Goal: Task Accomplishment & Management: Manage account settings

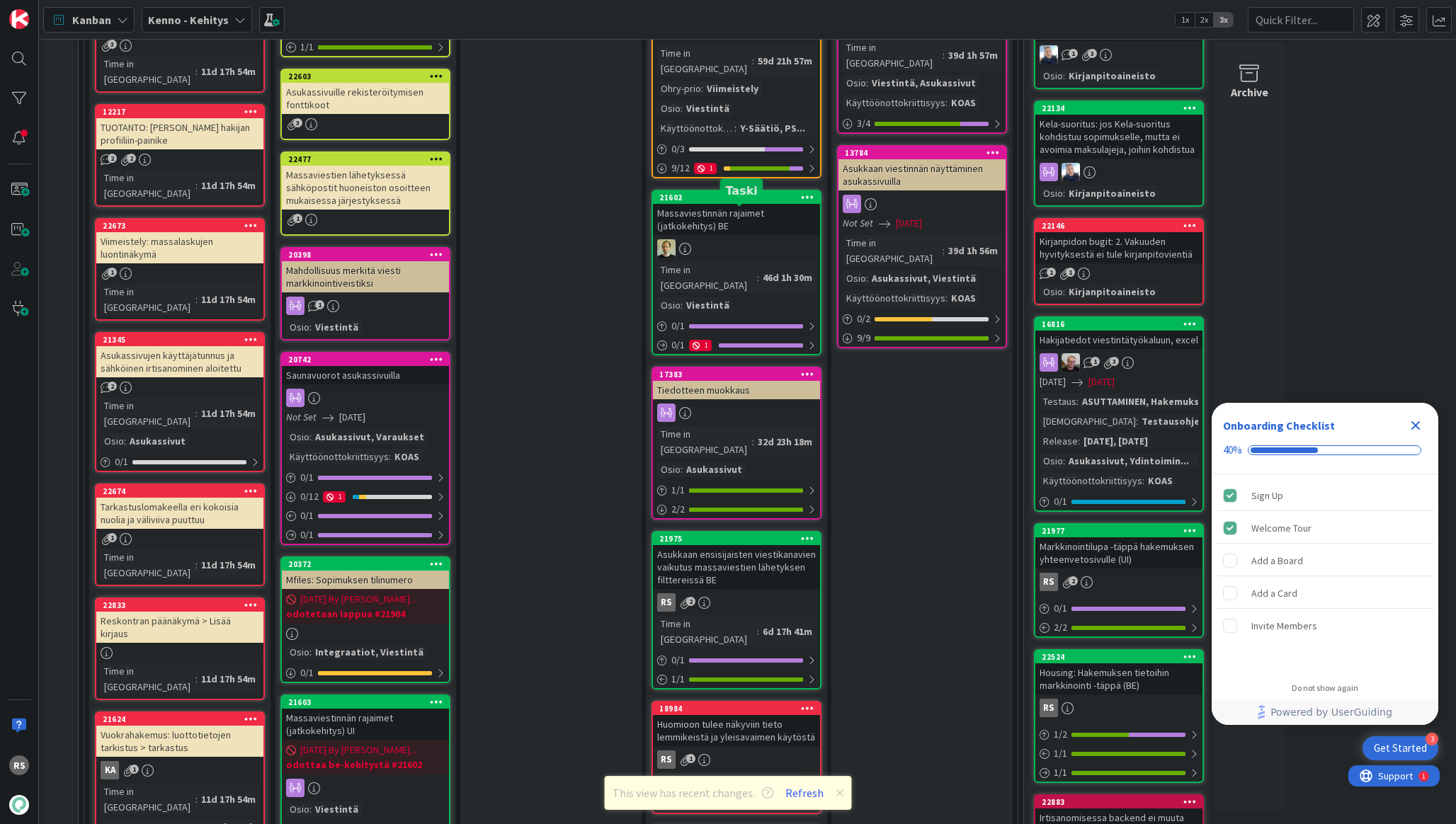
scroll to position [1396, 0]
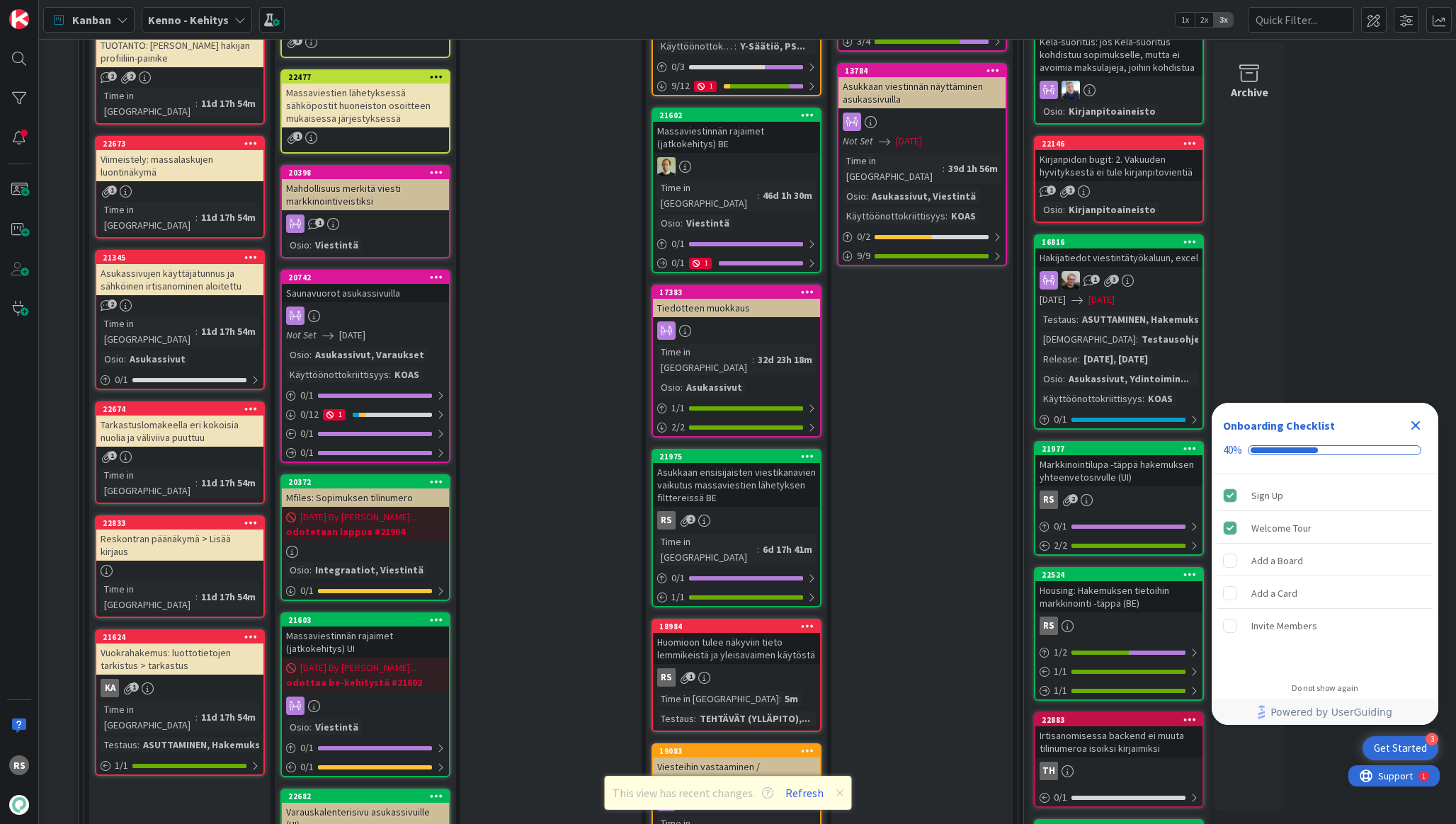
click at [750, 618] on link "18984 Huomioon tulee näkyviin tieto lemmikeistä ja yleisavaimen käytöstä RS 1 T…" at bounding box center [736, 675] width 170 height 113
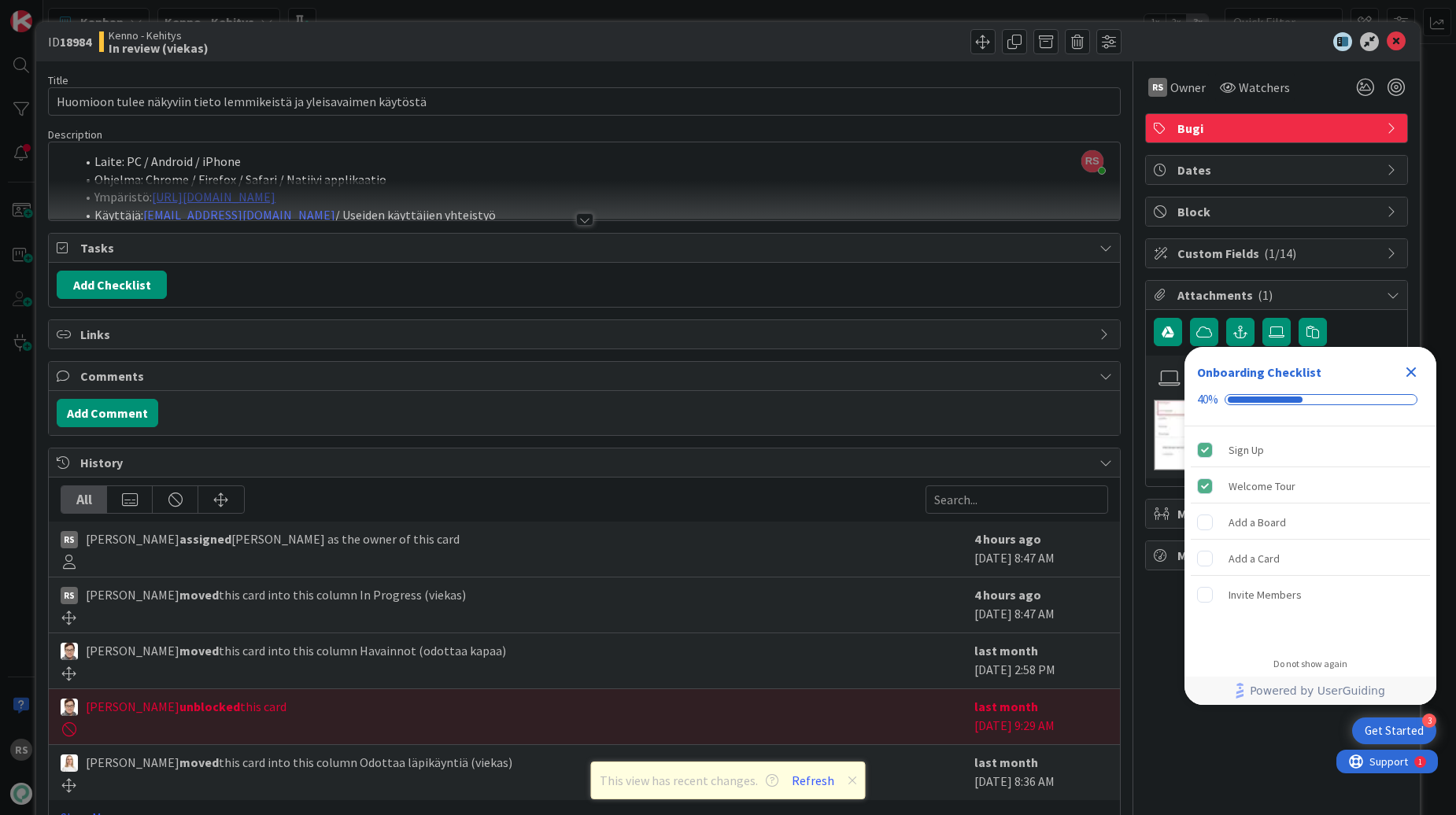
click at [582, 223] on div at bounding box center [585, 220] width 18 height 13
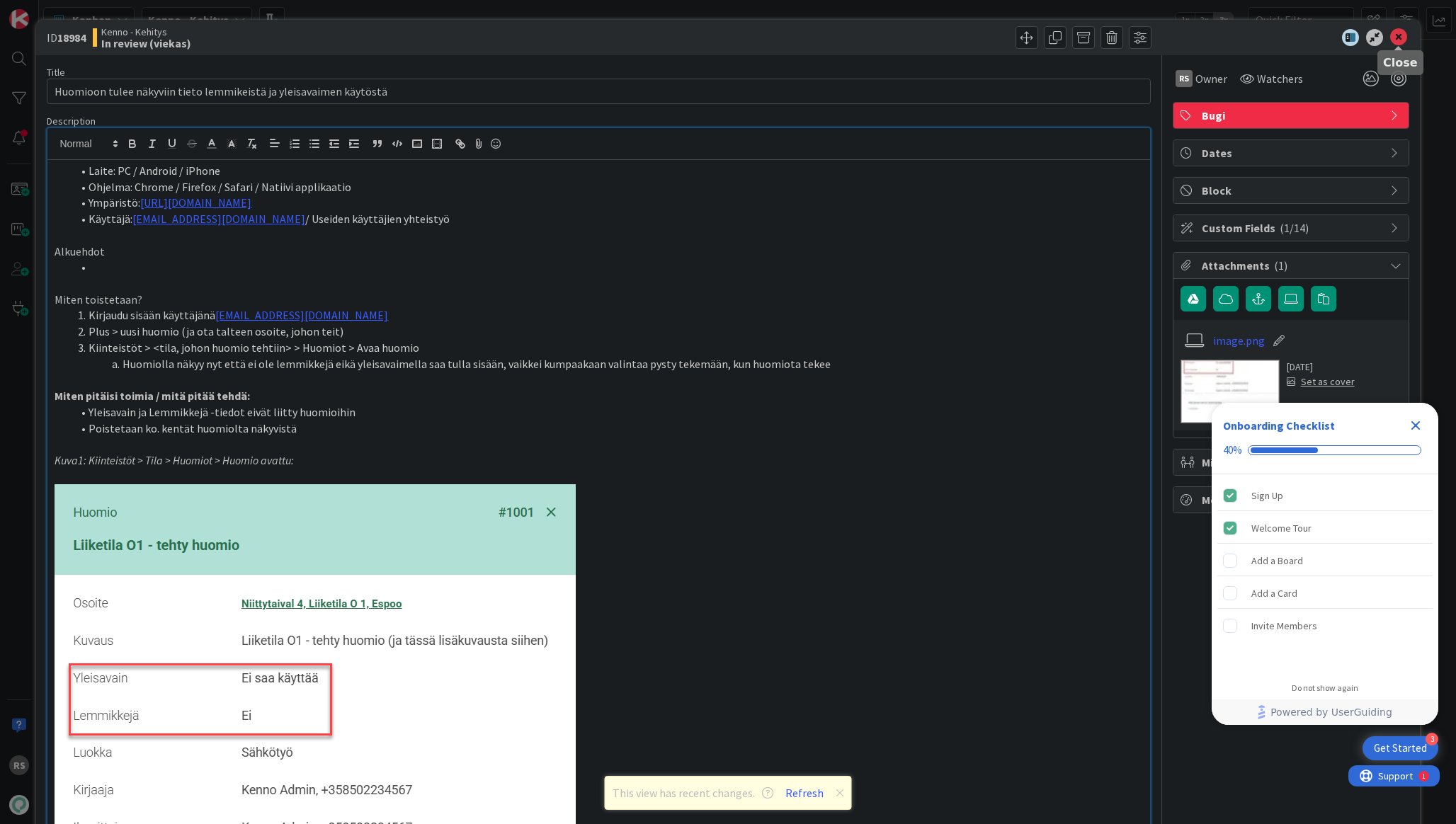
click at [1396, 39] on icon at bounding box center [1399, 38] width 17 height 17
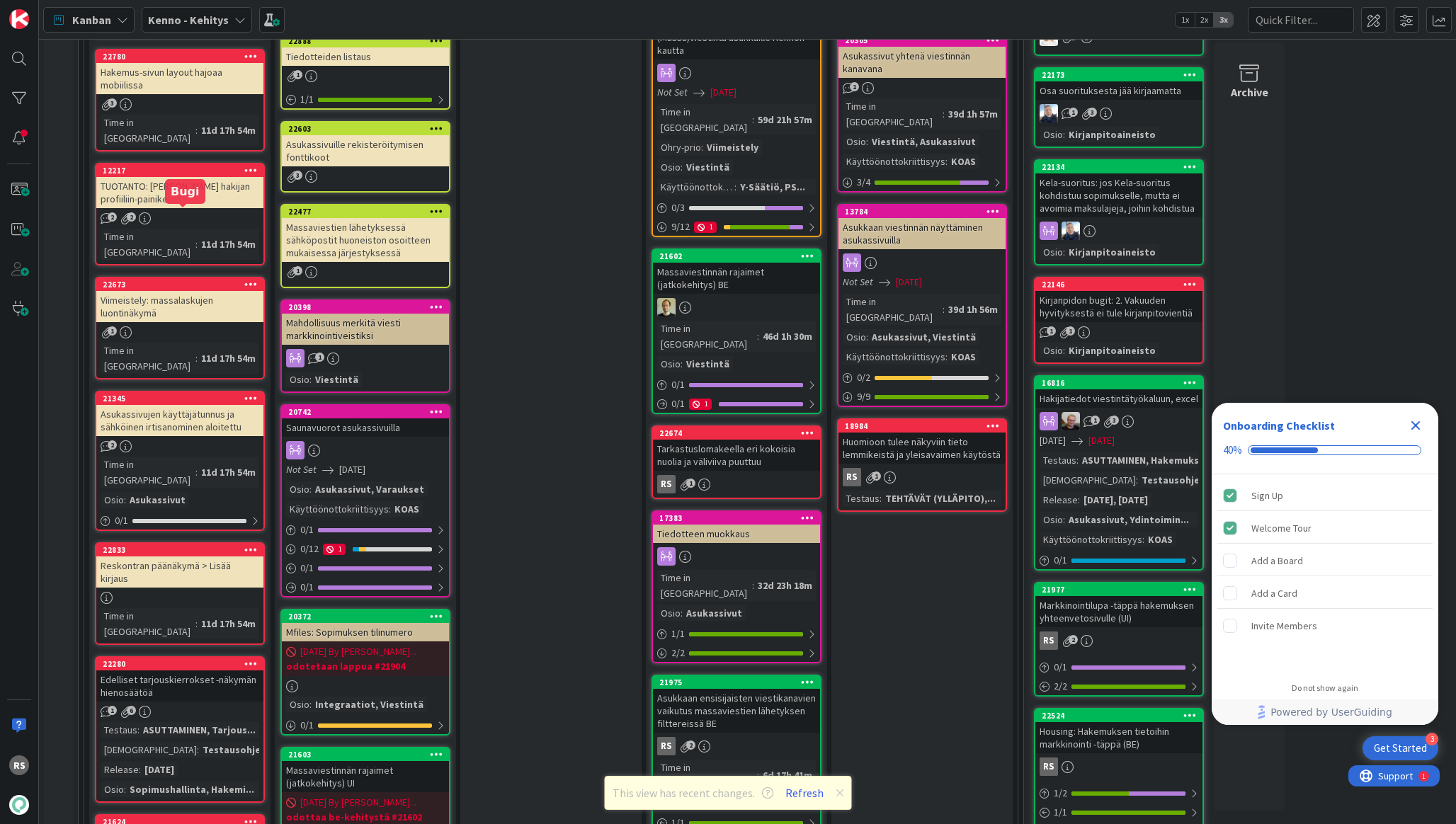
scroll to position [1223, 0]
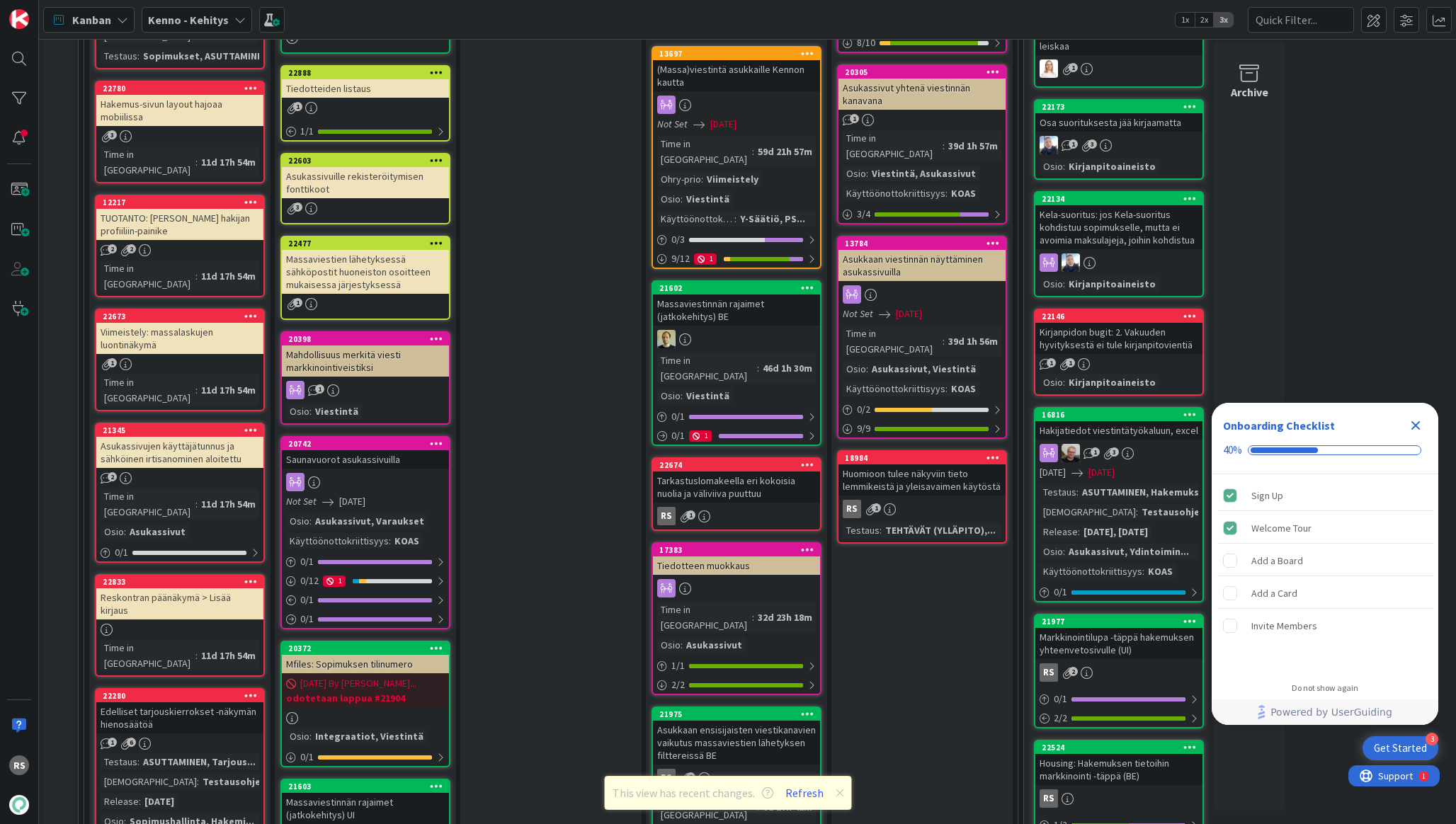
click at [212, 209] on div "TUOTANTO: [PERSON_NAME] hakijan profiiliin-painike" at bounding box center [180, 224] width 167 height 31
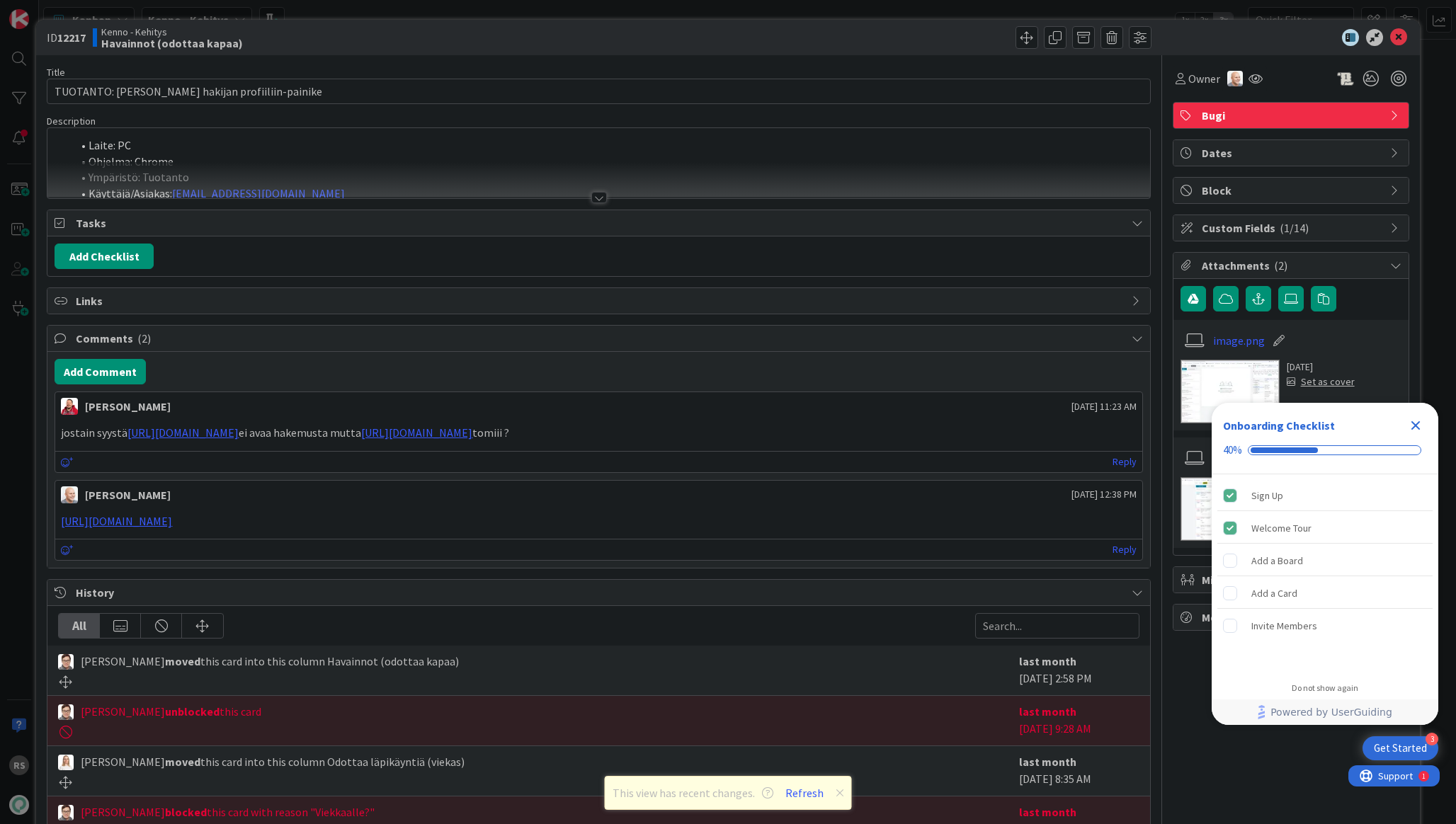
click at [592, 199] on div at bounding box center [599, 198] width 16 height 12
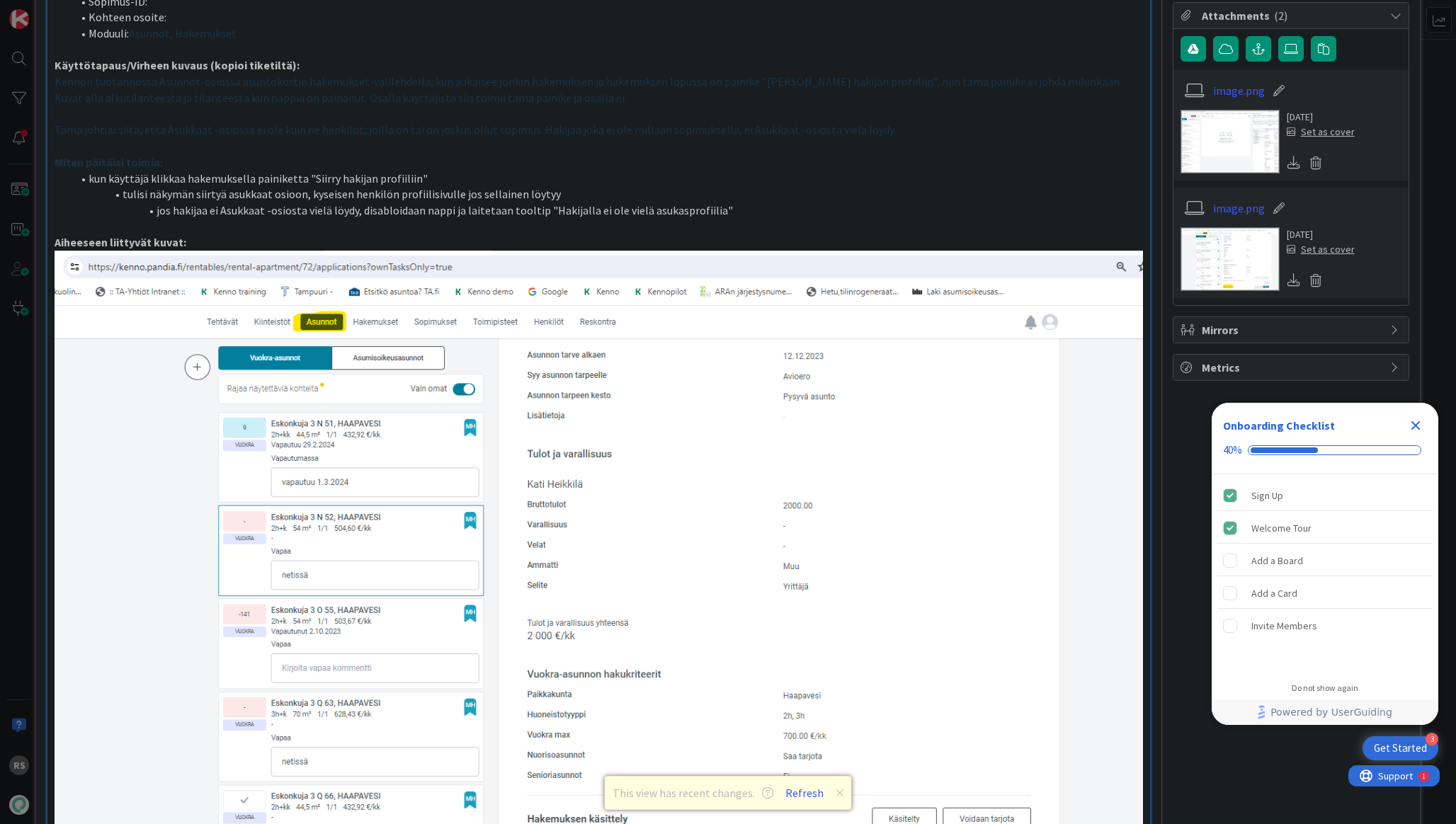
scroll to position [12, 0]
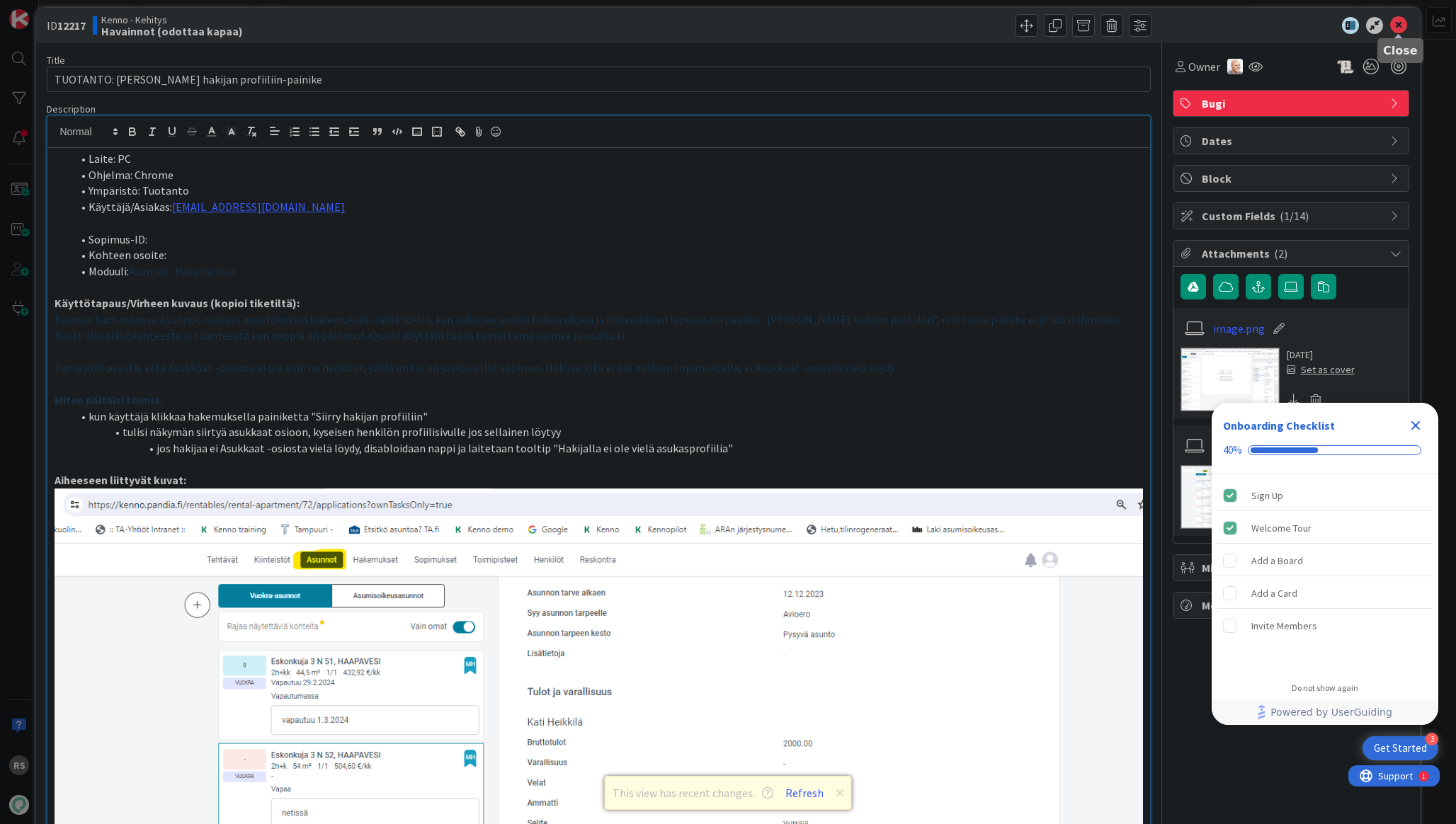
click at [1406, 24] on icon at bounding box center [1399, 26] width 17 height 17
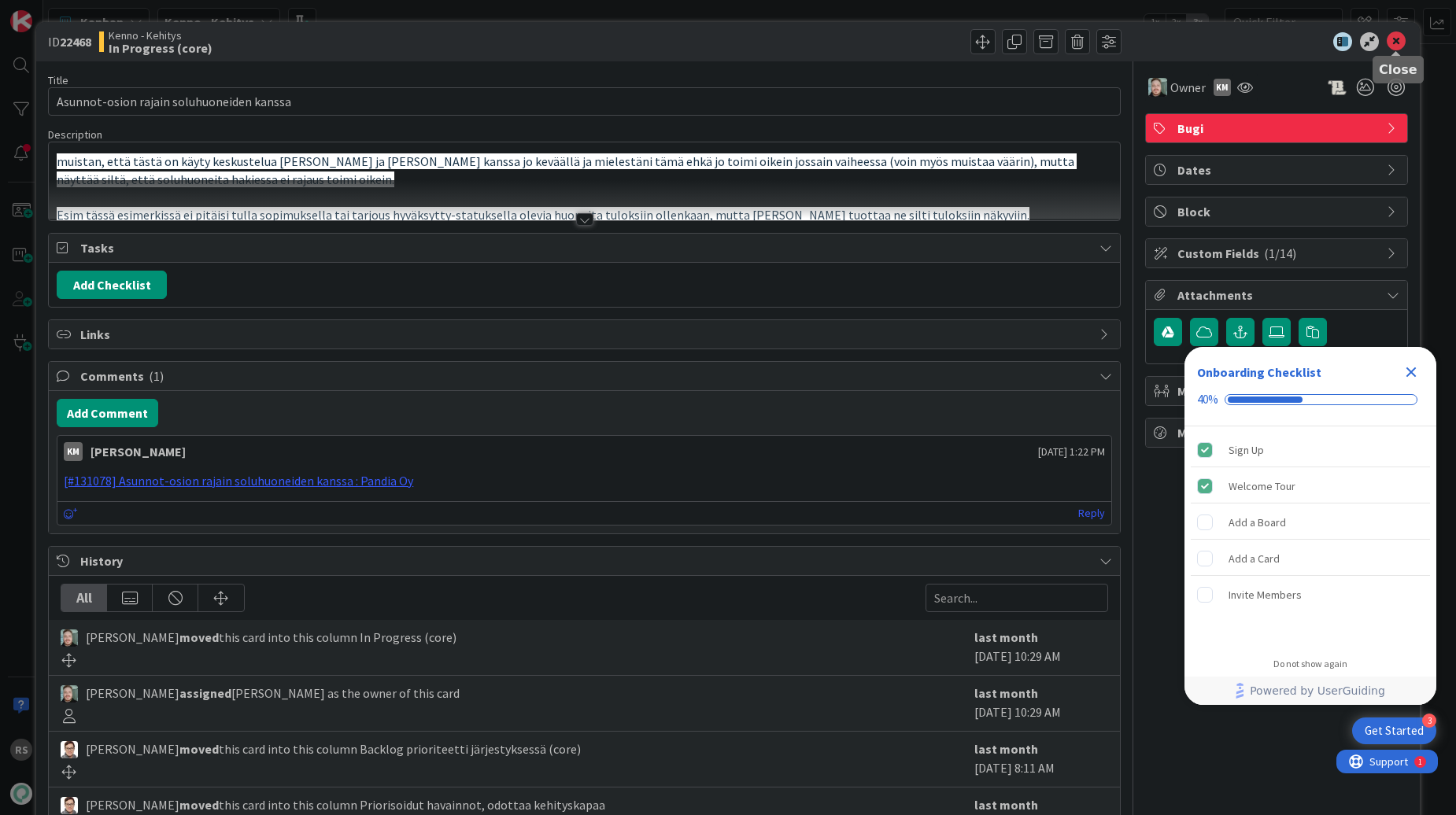
click at [1398, 39] on icon at bounding box center [1397, 42] width 19 height 19
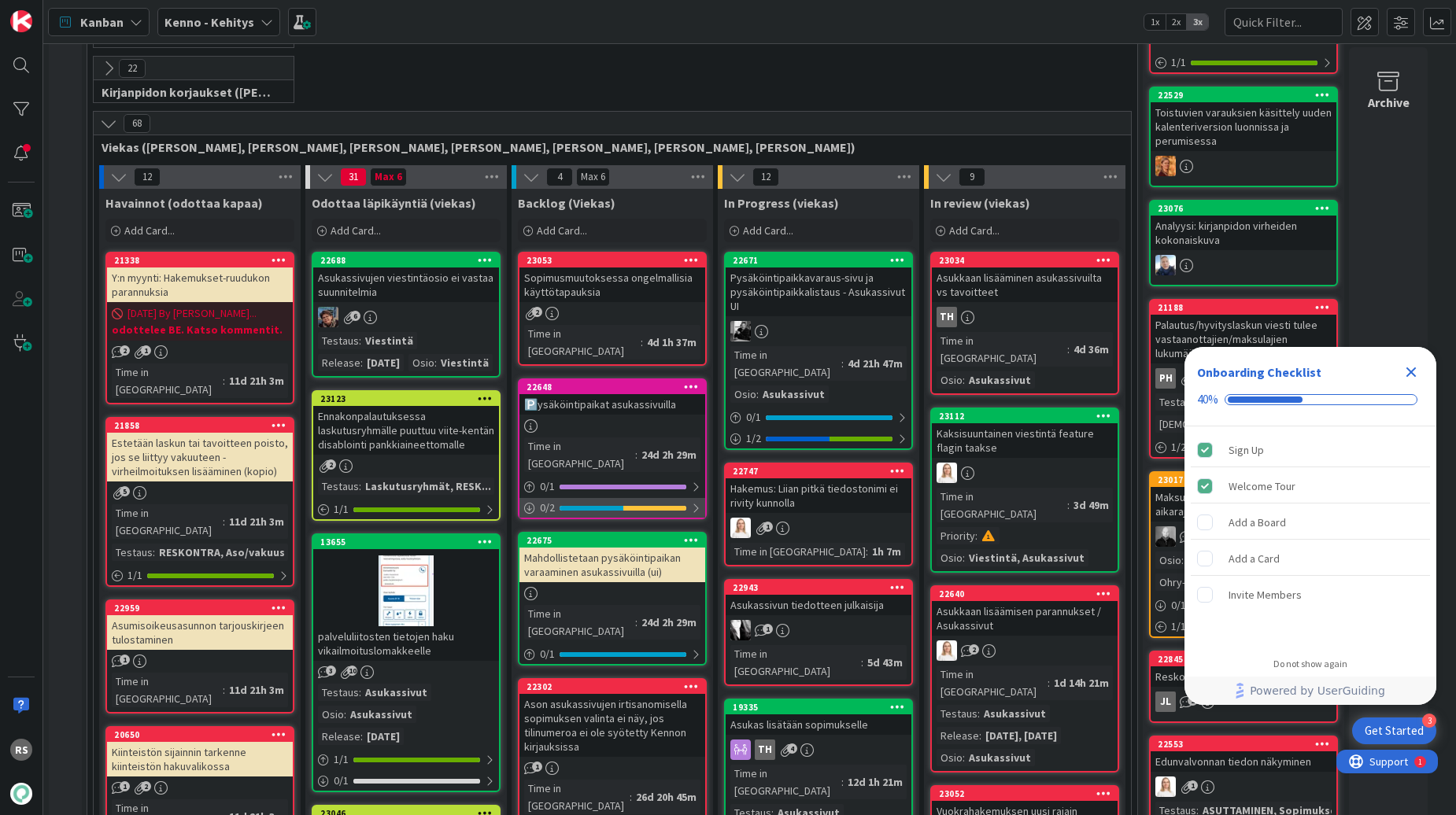
scroll to position [338, 0]
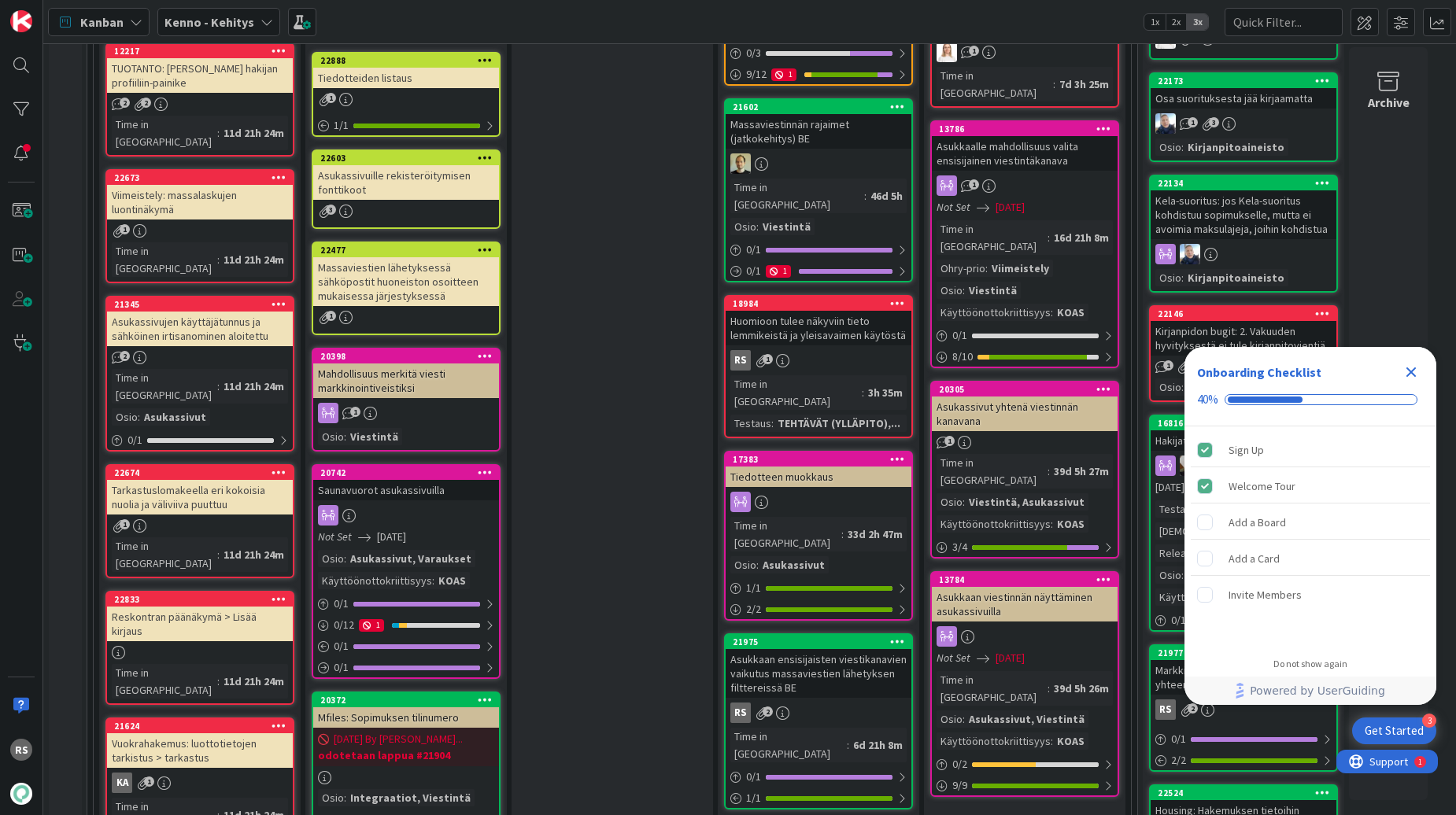
click at [220, 606] on div "Reskontran päänäkymä > Lisää kirjaus" at bounding box center [200, 623] width 186 height 34
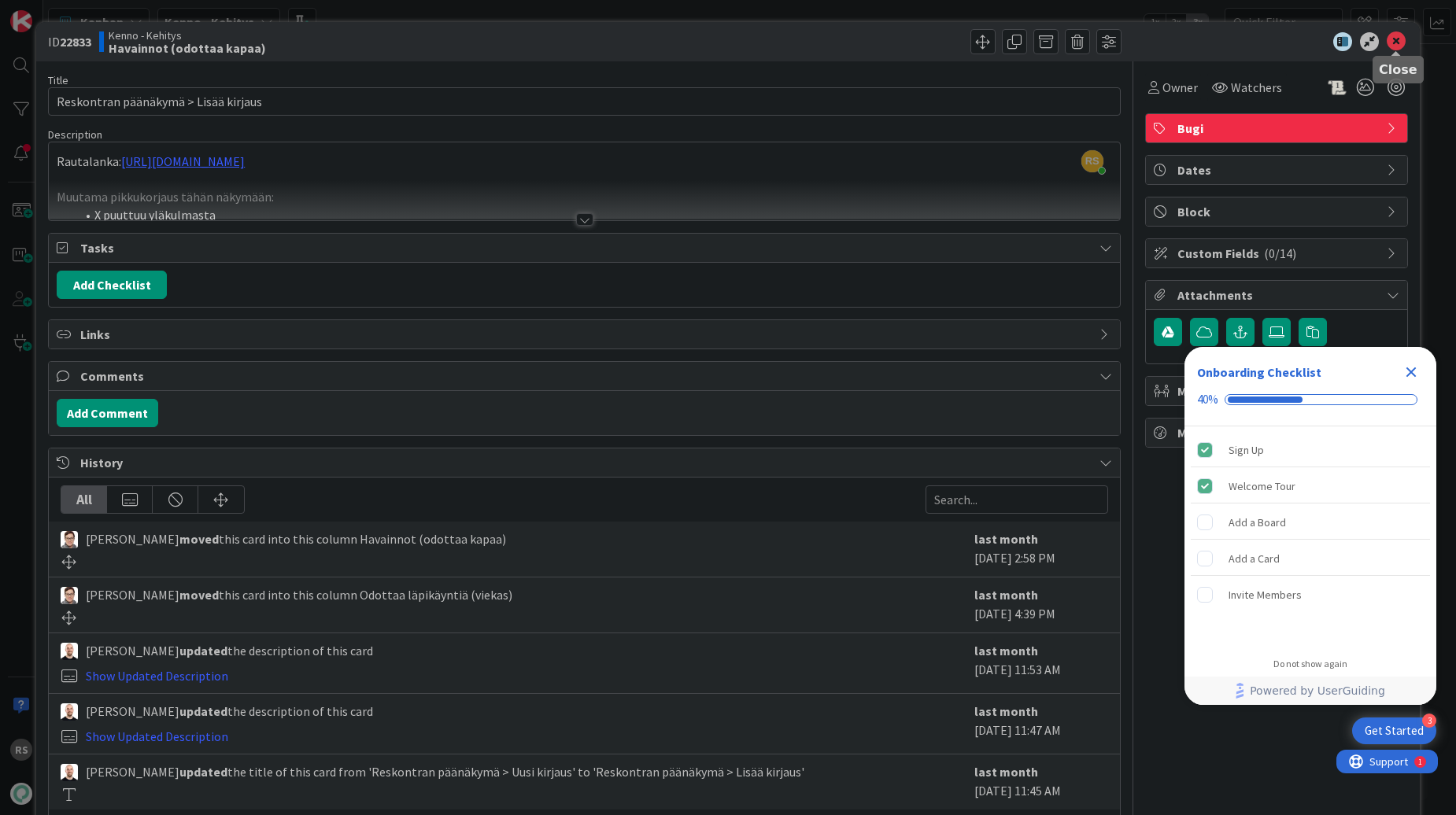
click at [1390, 35] on icon at bounding box center [1397, 42] width 19 height 19
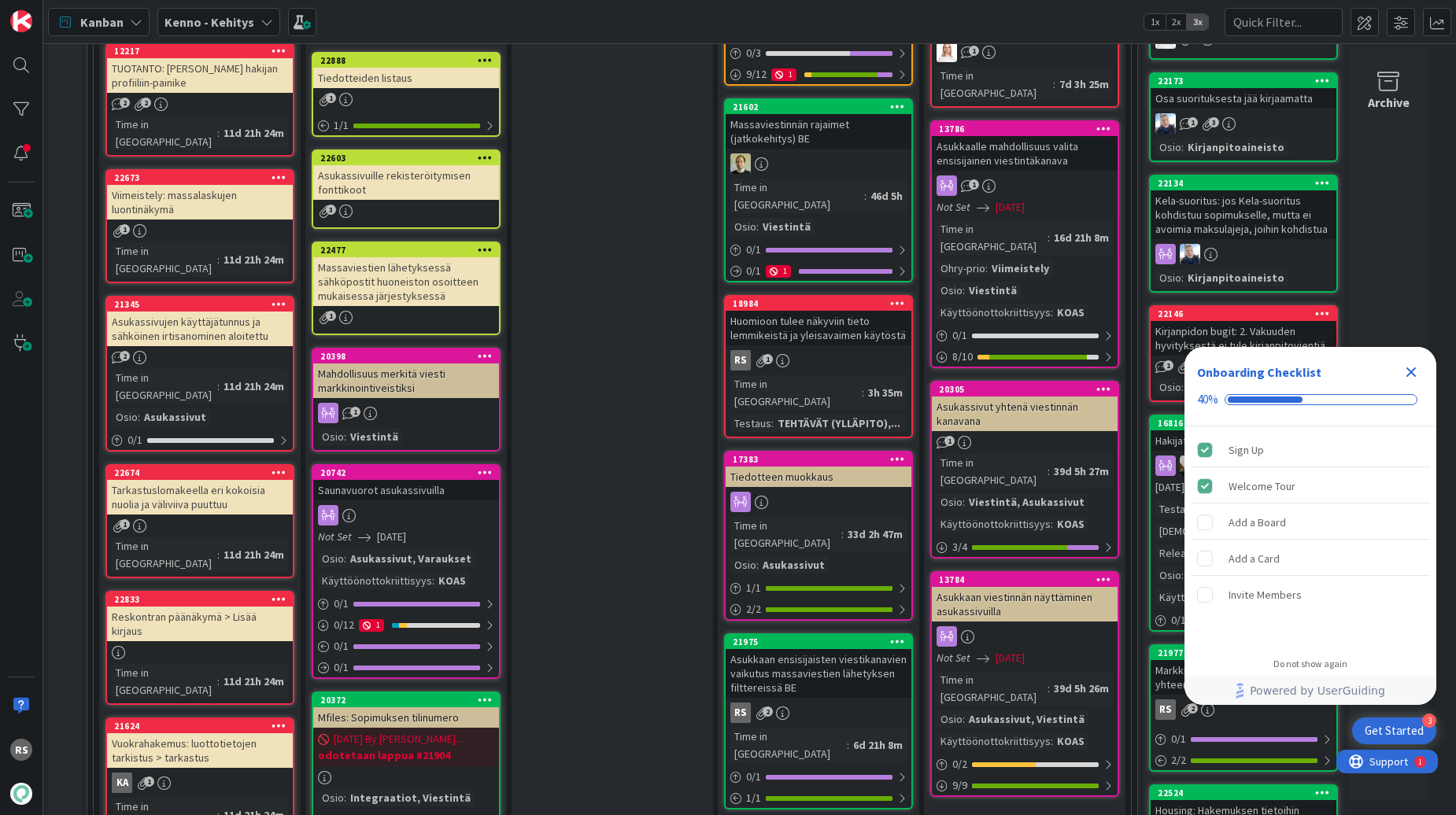
click at [223, 480] on div "Tarkastuslomakeella eri kokoisia nuolia ja väliviiva puuttuu" at bounding box center [200, 497] width 186 height 34
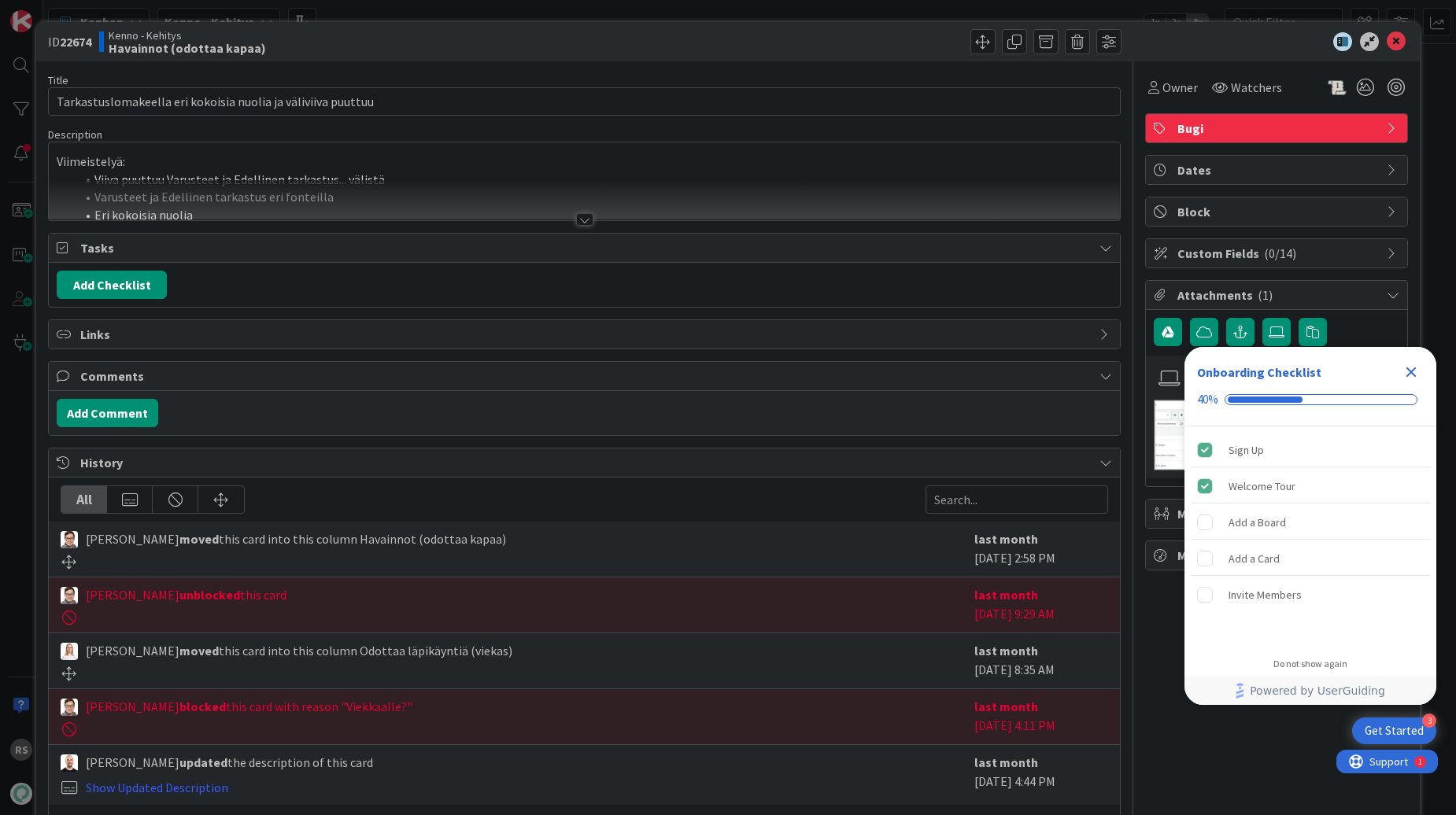
click at [582, 217] on div at bounding box center [585, 220] width 18 height 13
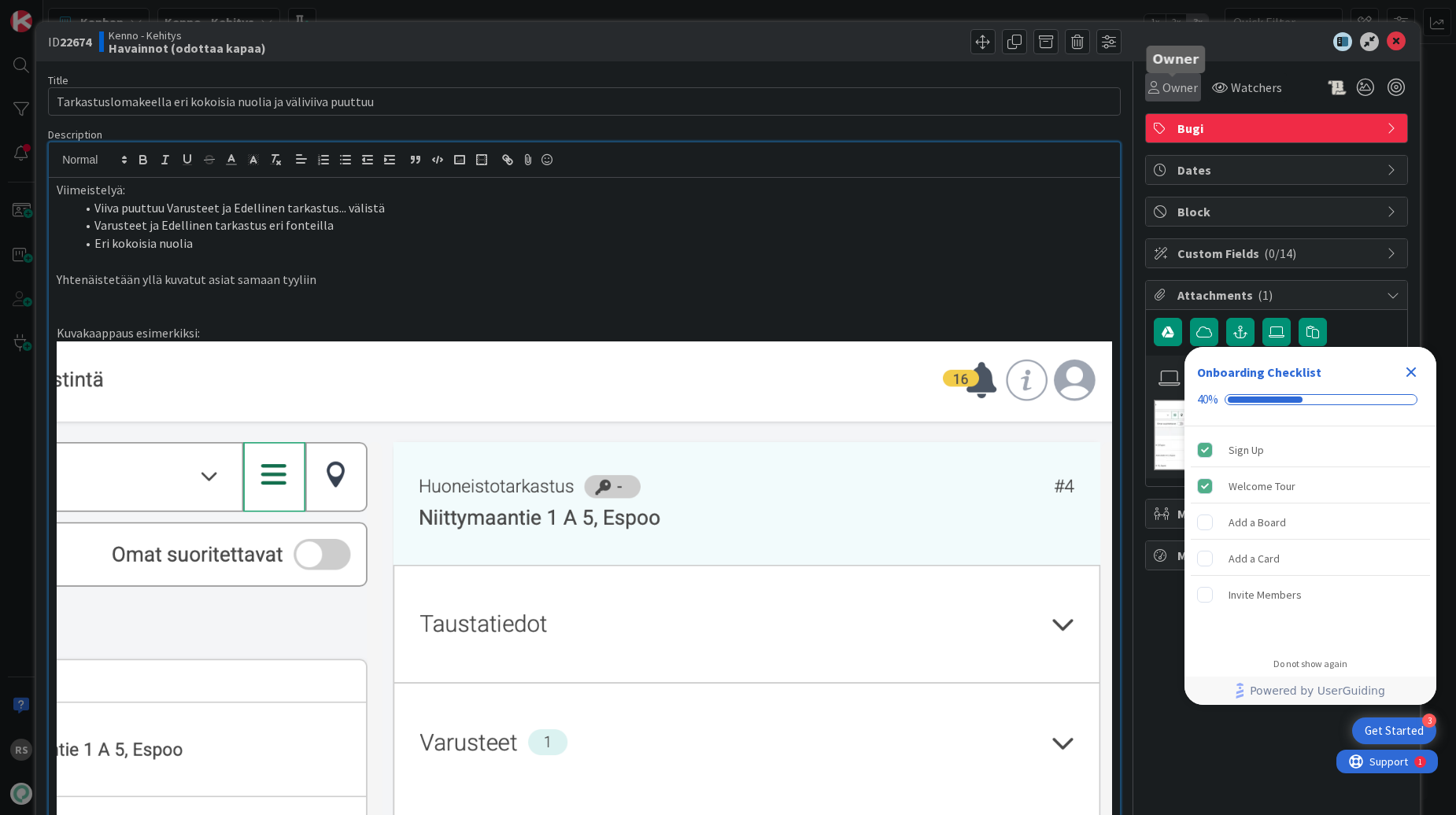
click at [1171, 95] on span "Owner" at bounding box center [1180, 87] width 35 height 19
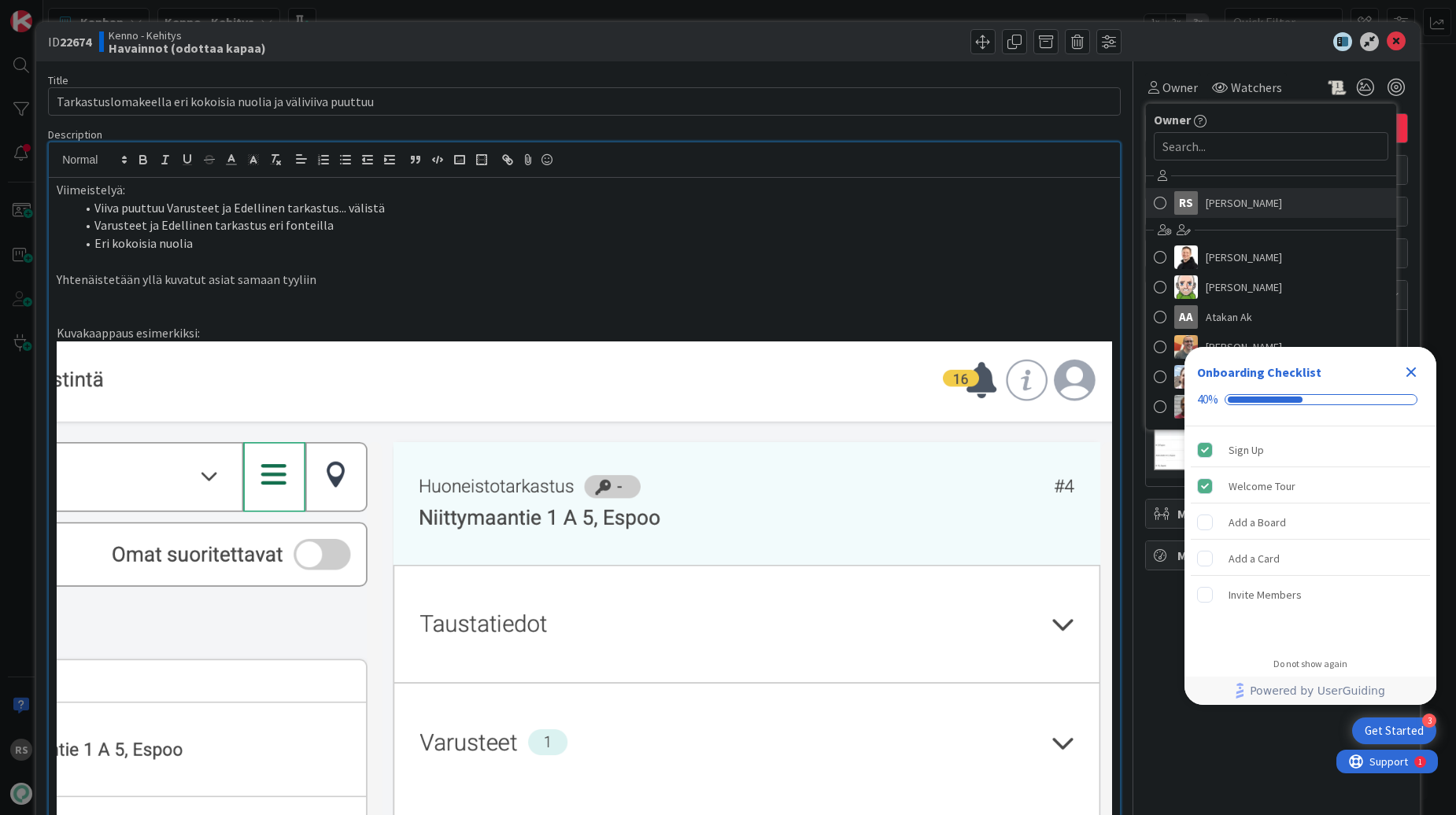
click at [1206, 196] on span "[PERSON_NAME]" at bounding box center [1243, 202] width 76 height 23
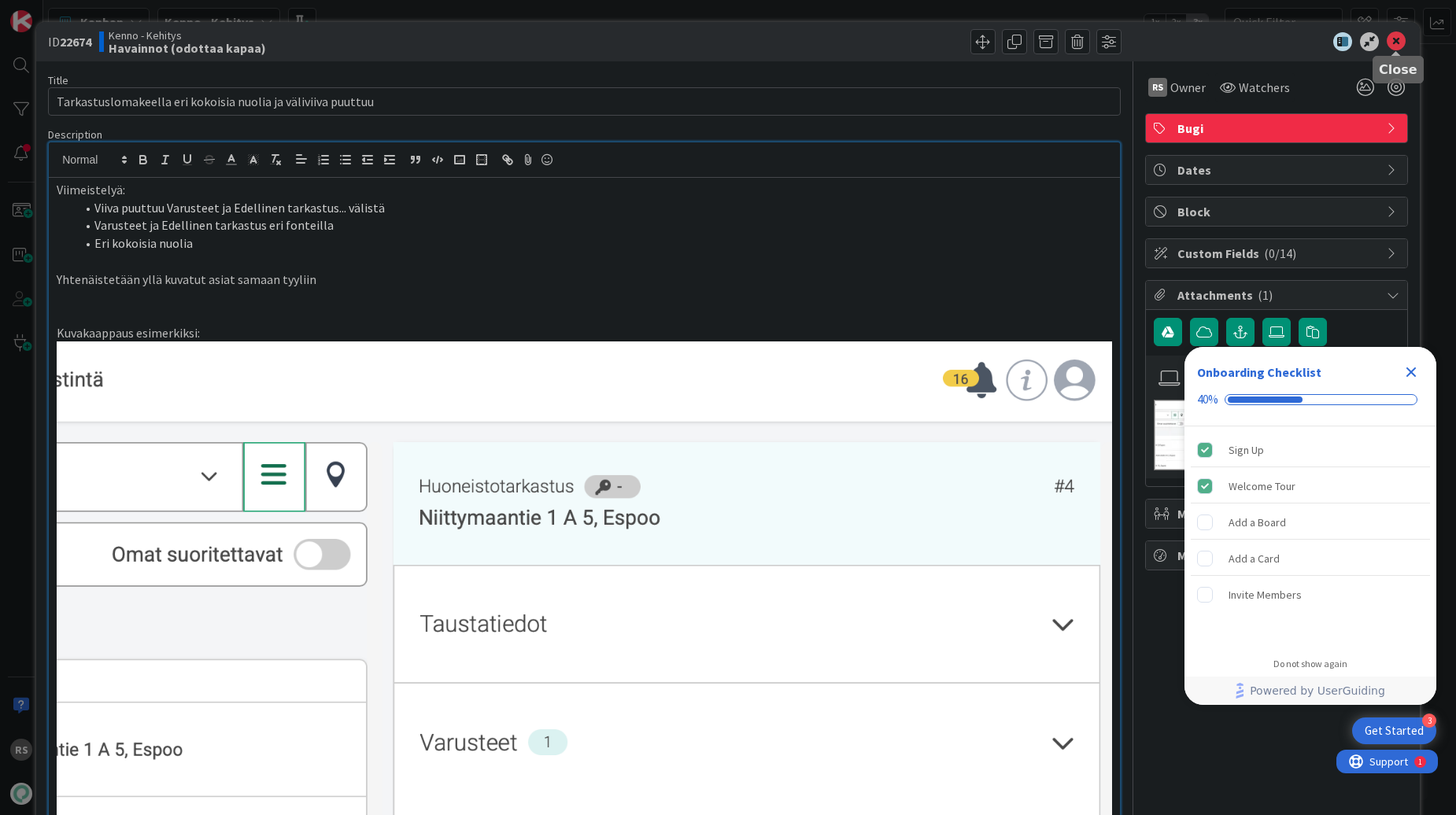
click at [1404, 44] on icon at bounding box center [1397, 42] width 19 height 19
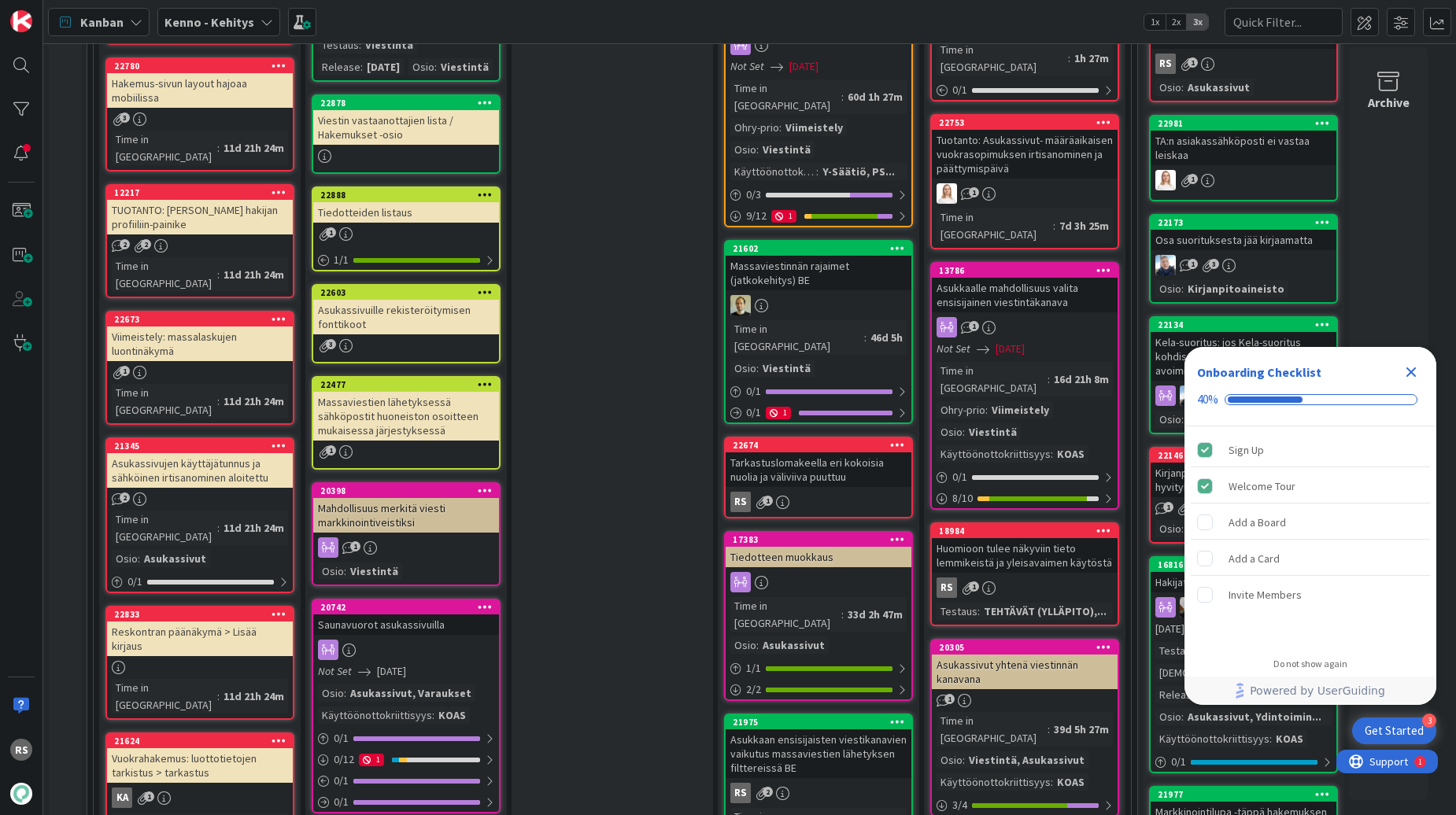
scroll to position [1534, 0]
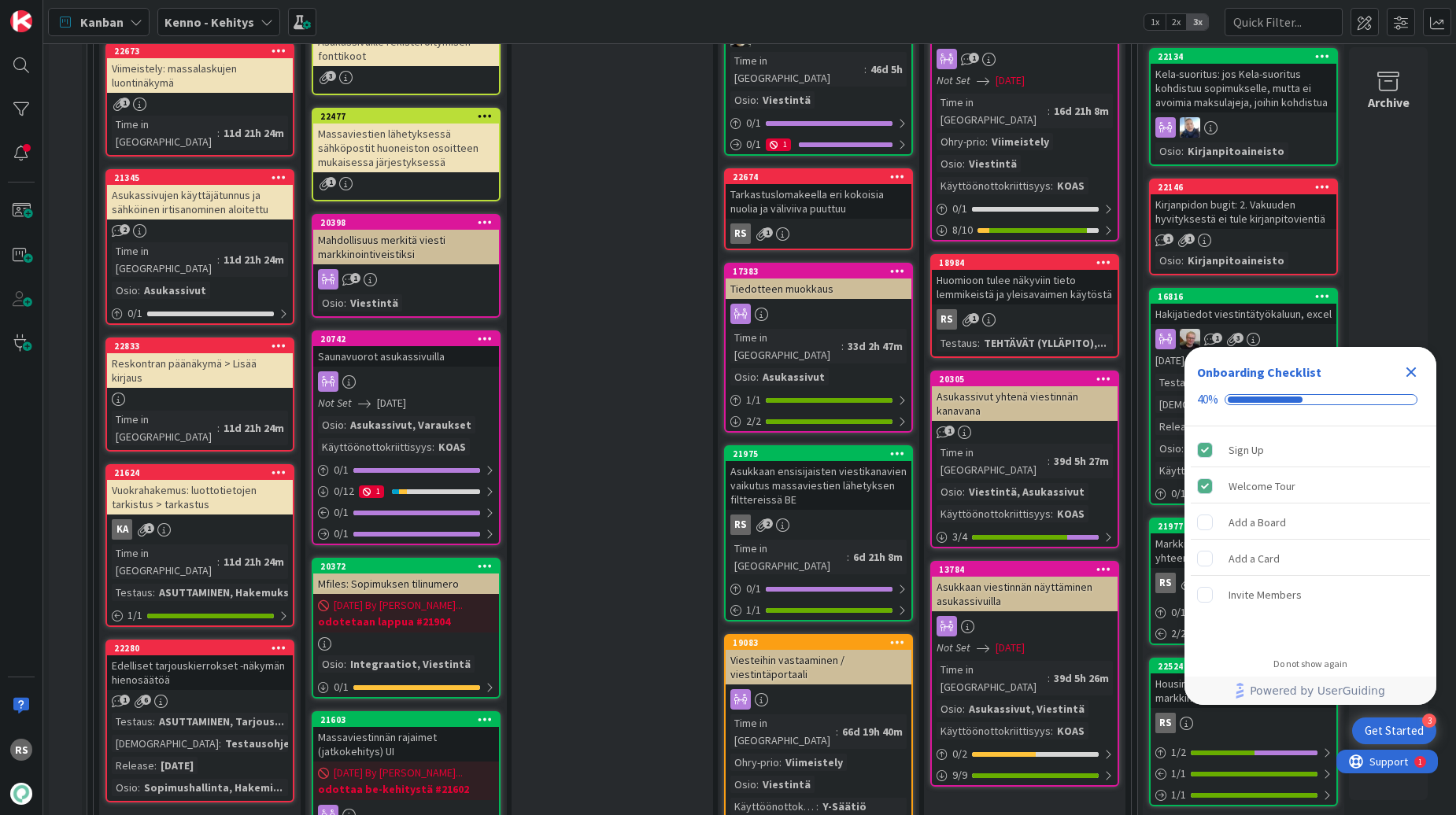
click at [828, 184] on div "Tarkastuslomakeella eri kokoisia nuolia ja väliviiva puuttuu" at bounding box center [819, 201] width 186 height 34
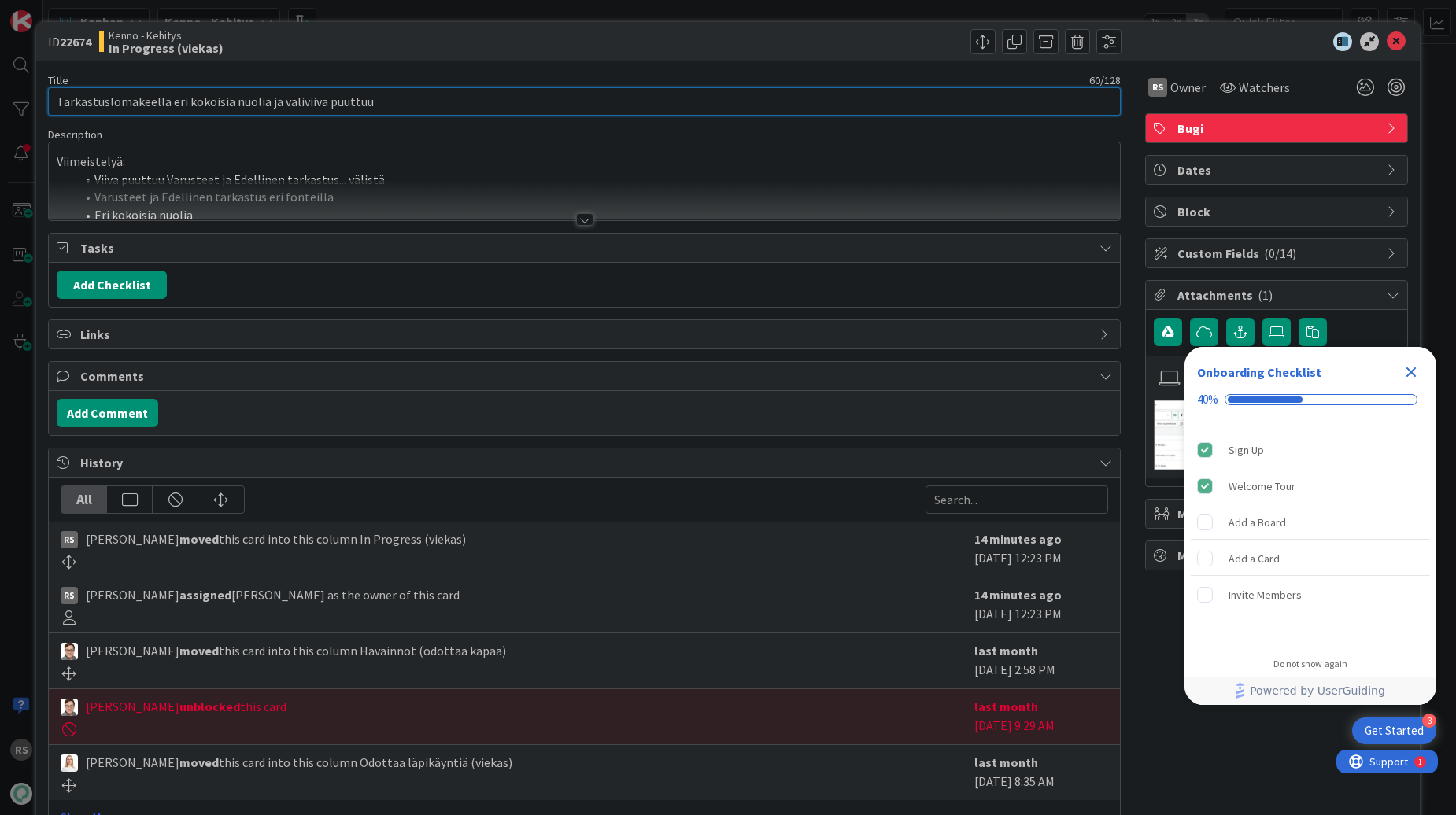
click at [501, 104] on input "Tarkastuslomakeella eri kokoisia nuolia ja väliviiva puuttuu" at bounding box center [584, 101] width 1073 height 28
click at [586, 221] on div at bounding box center [585, 220] width 18 height 13
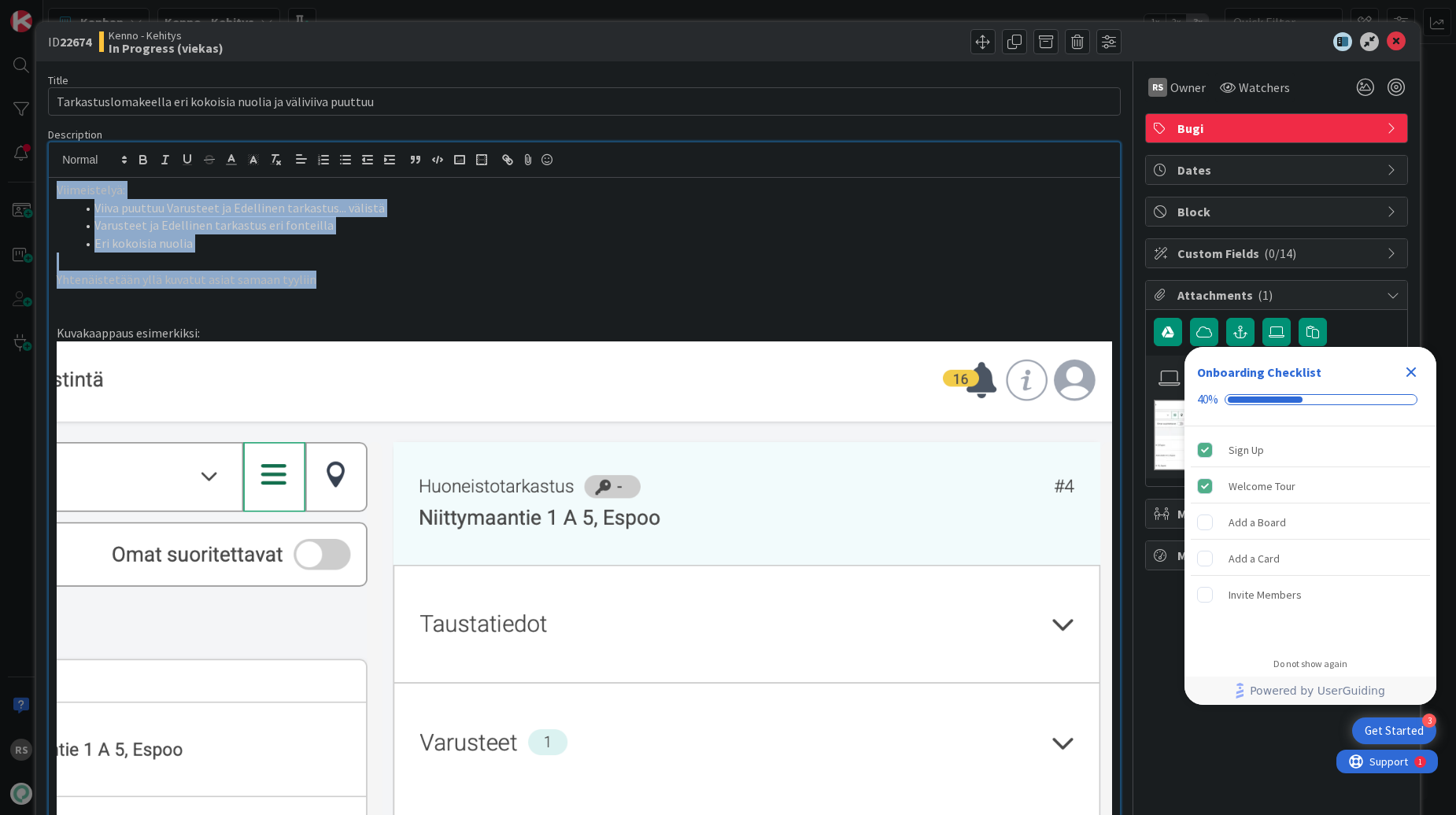
drag, startPoint x: 324, startPoint y: 284, endPoint x: 0, endPoint y: 184, distance: 339.1
click at [0, 184] on div "ID 22674 Kenno - Kehitys In Progress (viekas) Title 60 / 128 Tarkastuslomakeell…" at bounding box center [728, 408] width 1456 height 815
copy div "Viimeistelyä: Viiva puuttuu Varusteet ja Edellinen tarkastus... välistä Varuste…"
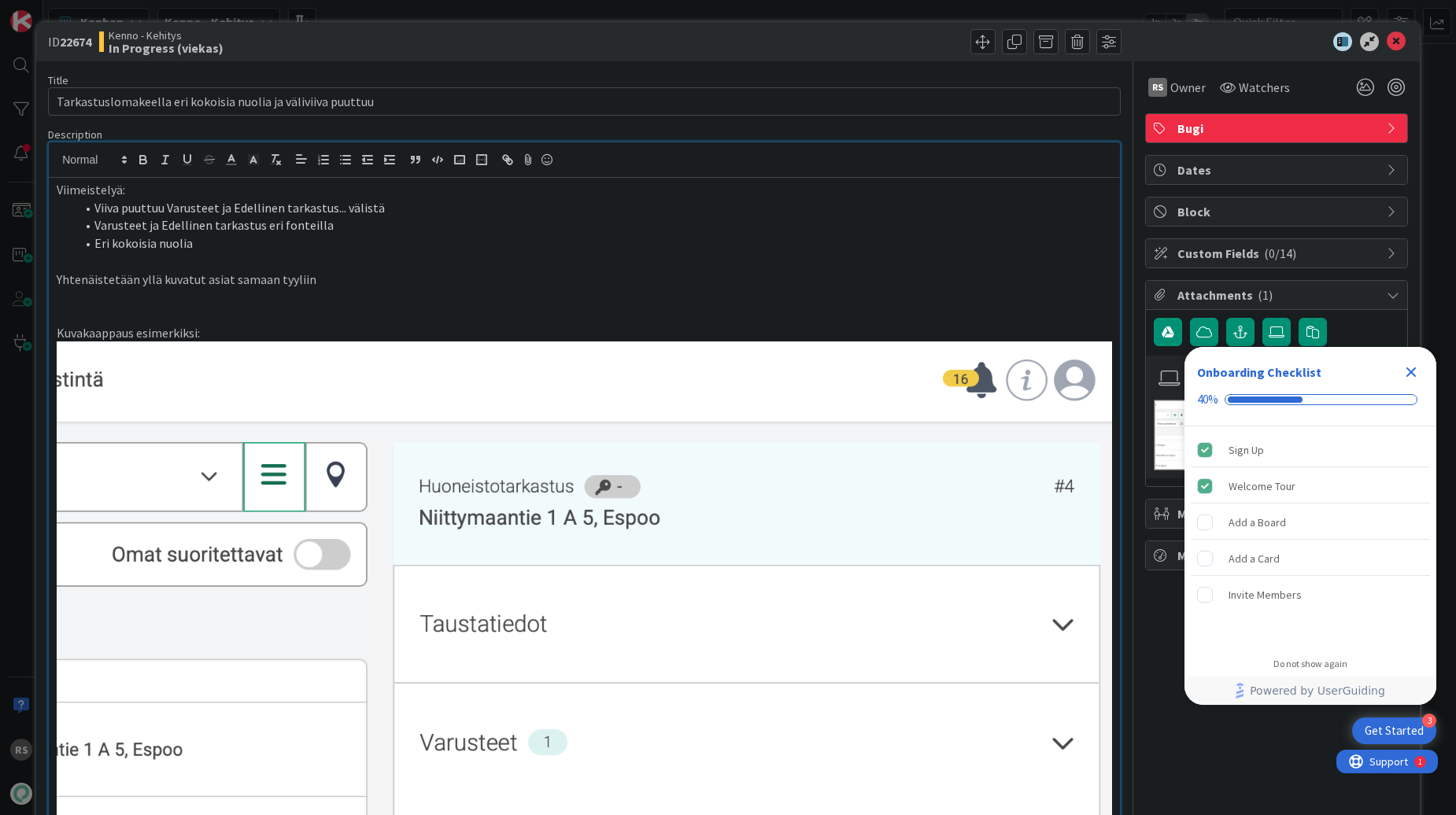
click at [1411, 367] on icon "Close Checklist" at bounding box center [1411, 372] width 19 height 19
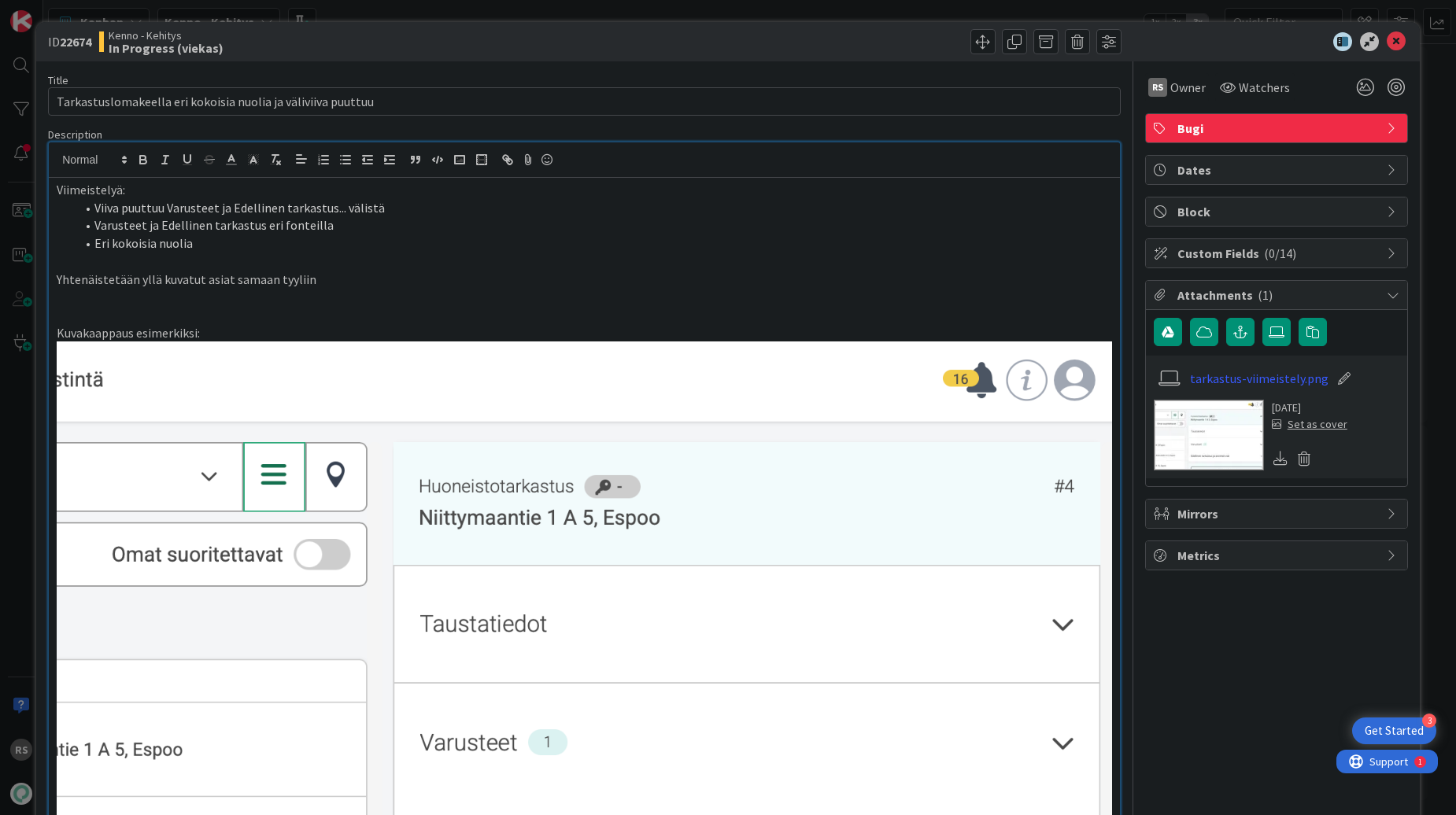
click at [1279, 460] on icon at bounding box center [1280, 458] width 14 height 14
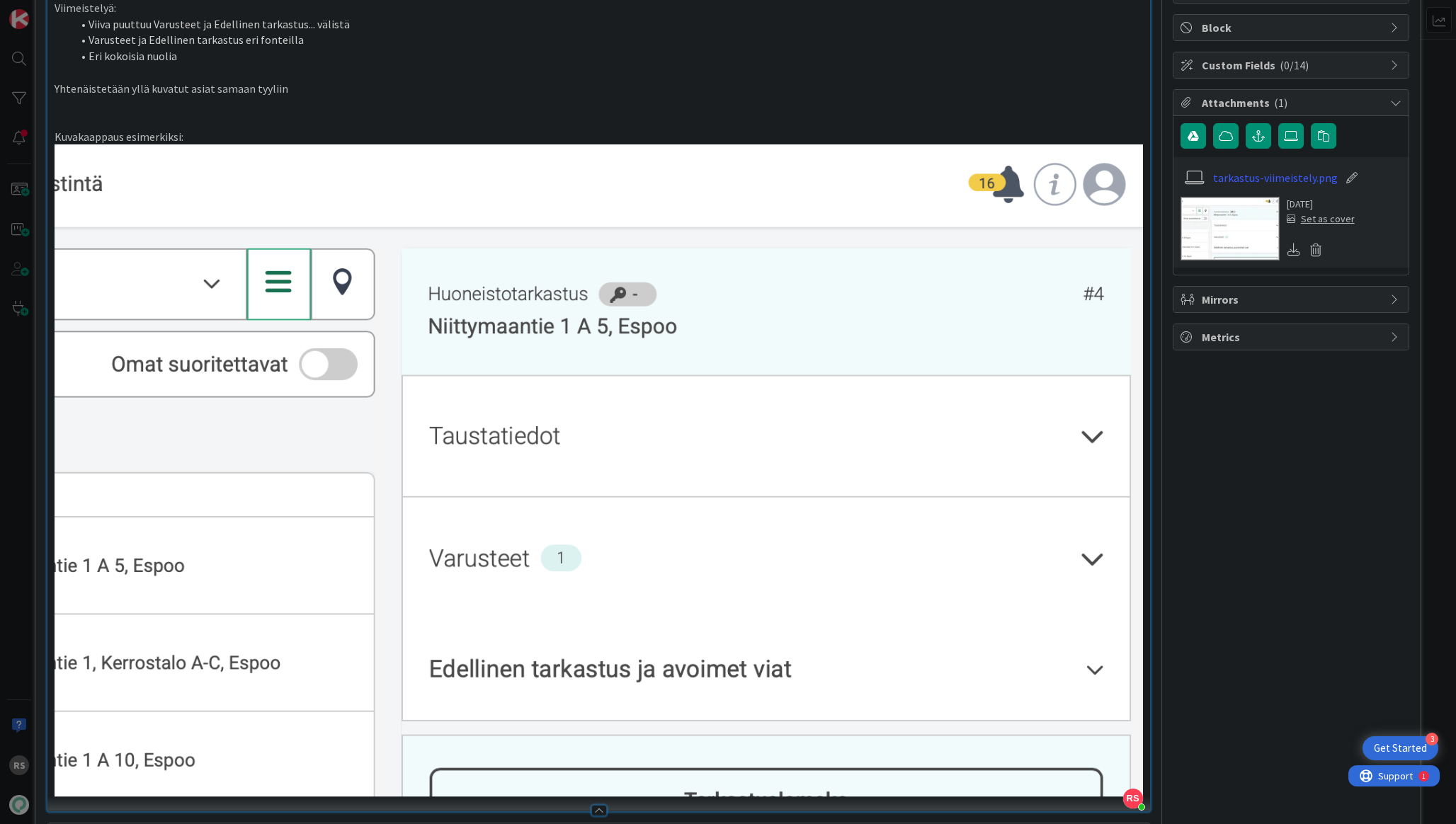
scroll to position [120, 0]
